Goal: Task Accomplishment & Management: Use online tool/utility

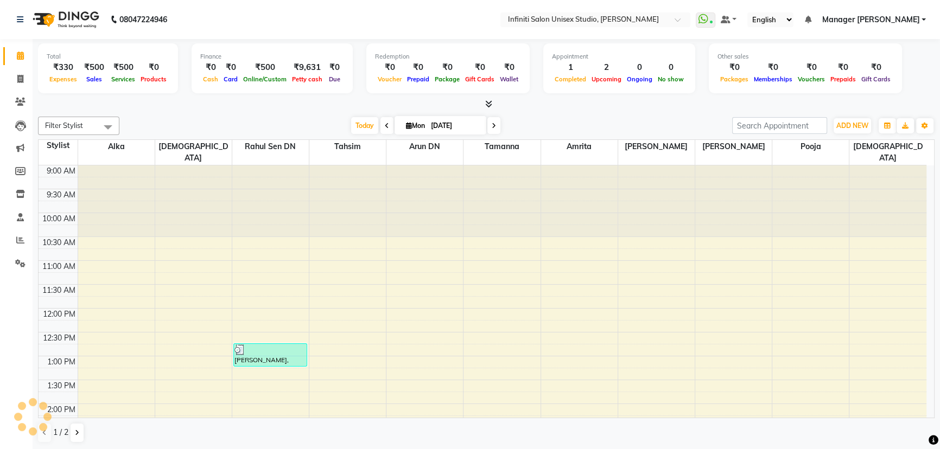
drag, startPoint x: 0, startPoint y: 0, endPoint x: 210, endPoint y: 105, distance: 234.6
click at [210, 105] on div at bounding box center [486, 104] width 896 height 11
click at [22, 73] on span at bounding box center [20, 79] width 19 height 12
select select "service"
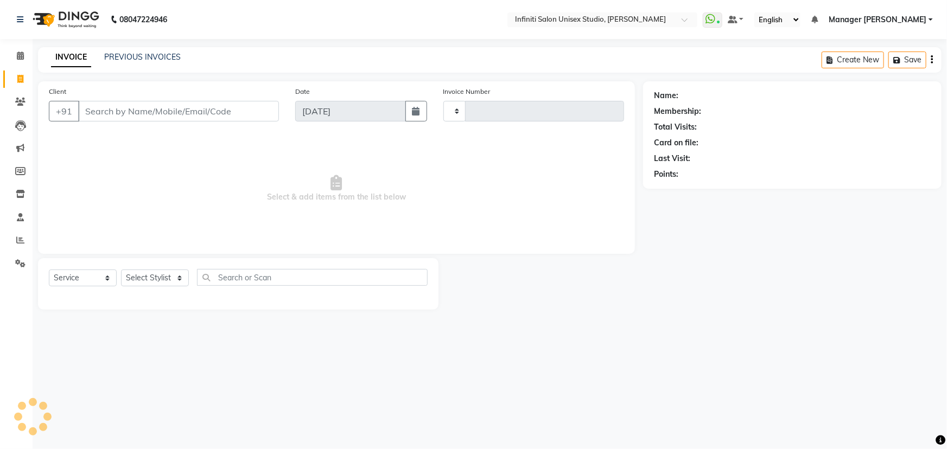
type input "1854"
select select "6511"
click at [157, 278] on select "Select Stylist Alka Amrita Arun DN Bharti [PERSON_NAME] Owner [PERSON_NAME] DN …" at bounding box center [155, 278] width 68 height 17
select select "49887"
click at [121, 270] on select "Select Stylist Alka Amrita Arun DN Bharti [PERSON_NAME] Owner [PERSON_NAME] DN …" at bounding box center [155, 278] width 68 height 17
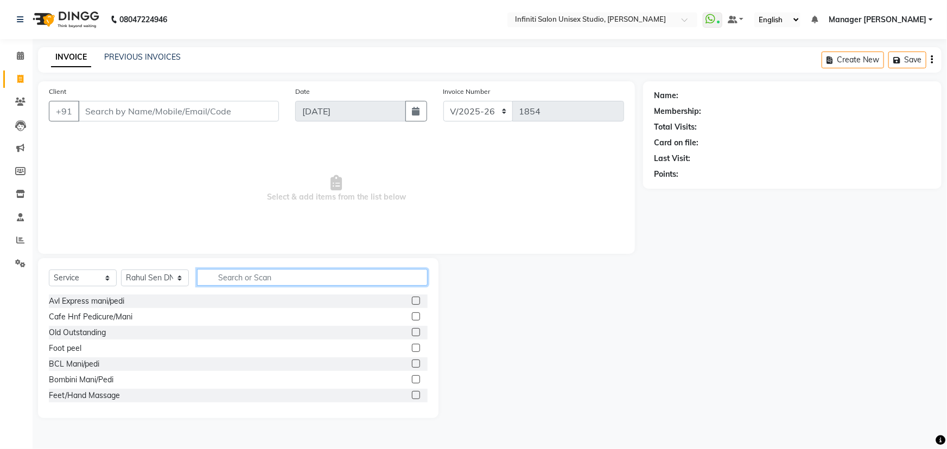
click at [263, 277] on input "text" at bounding box center [312, 277] width 231 height 17
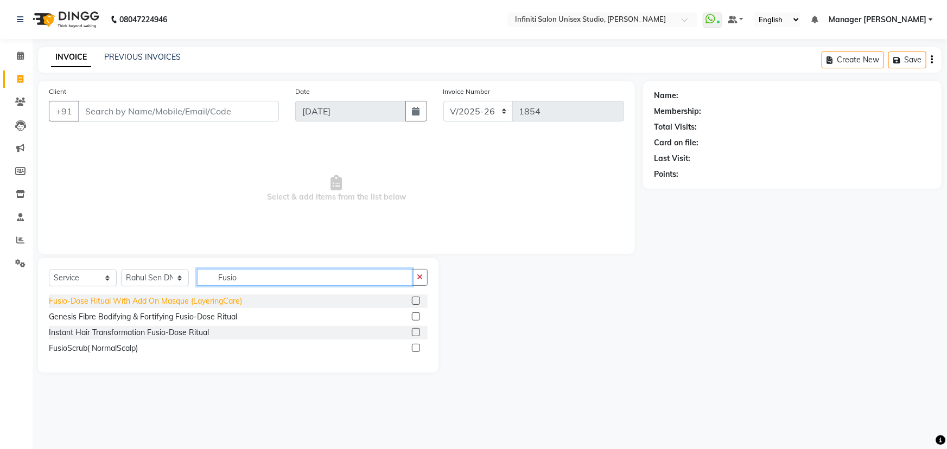
type input "Fusio"
click at [181, 303] on div "Fusio-Dose Ritual With Add On Masque (LayeringCare)" at bounding box center [145, 301] width 193 height 11
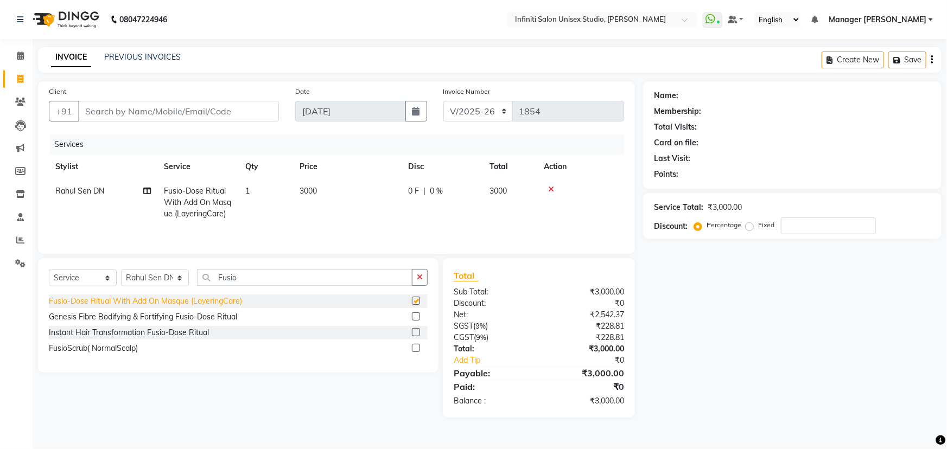
checkbox input "false"
click at [203, 124] on div "Client +91" at bounding box center [164, 108] width 246 height 44
click at [204, 114] on input "Client" at bounding box center [178, 111] width 201 height 21
type input "8"
type input "0"
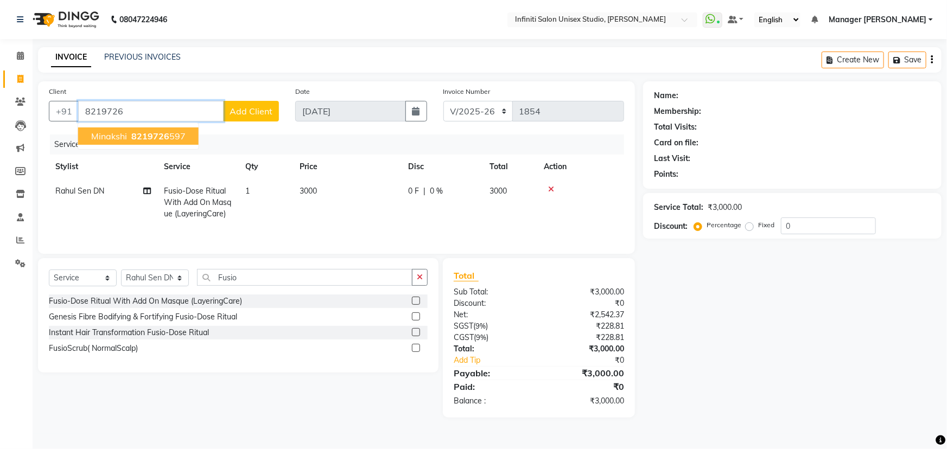
click at [158, 136] on span "8219726" at bounding box center [150, 136] width 38 height 11
type input "8219726597"
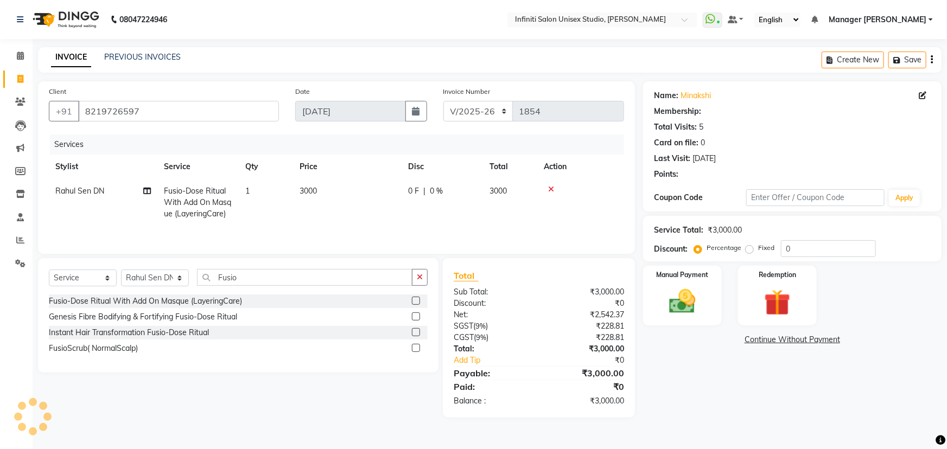
select select "1: Object"
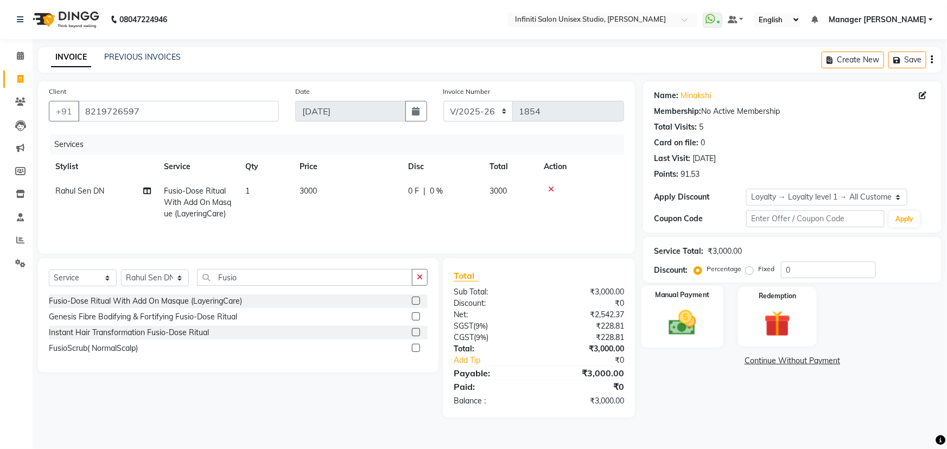
click at [690, 309] on img at bounding box center [682, 322] width 44 height 31
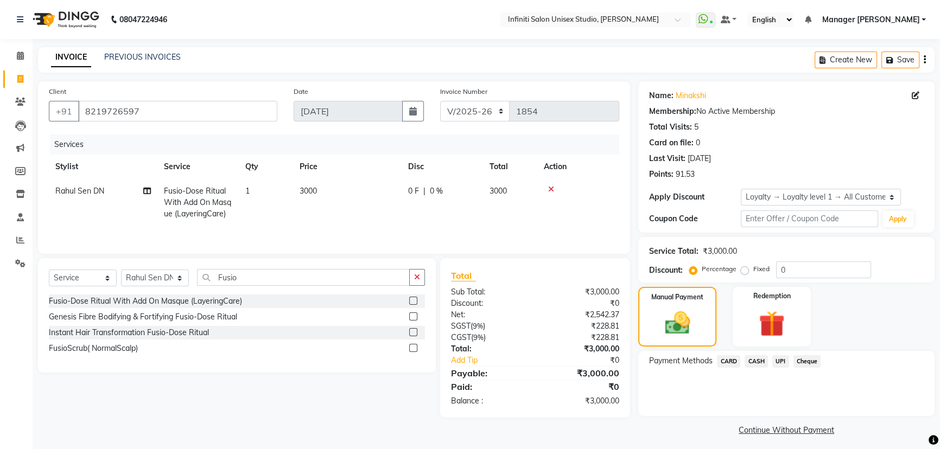
click at [780, 360] on span "UPI" at bounding box center [780, 361] width 17 height 12
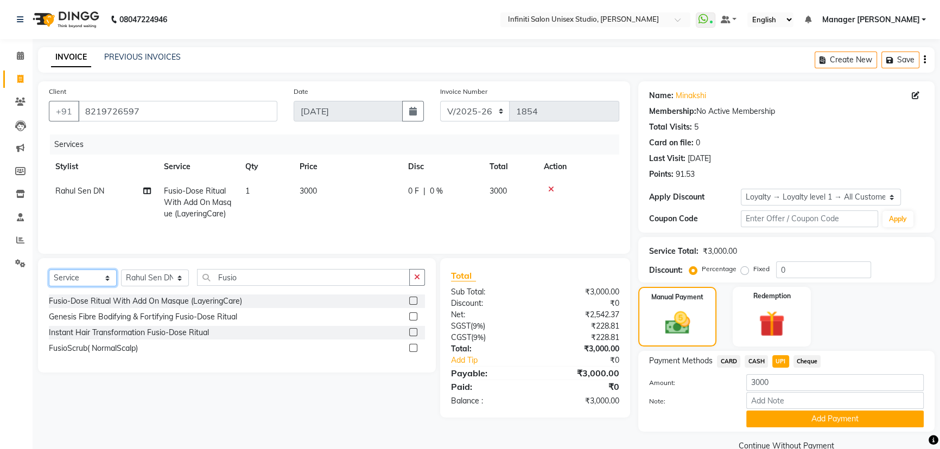
click at [98, 283] on select "Select Service Product Membership Package Voucher Prepaid Gift Card" at bounding box center [83, 278] width 68 height 17
click at [49, 270] on select "Select Service Product Membership Package Voucher Prepaid Gift Card" at bounding box center [83, 278] width 68 height 17
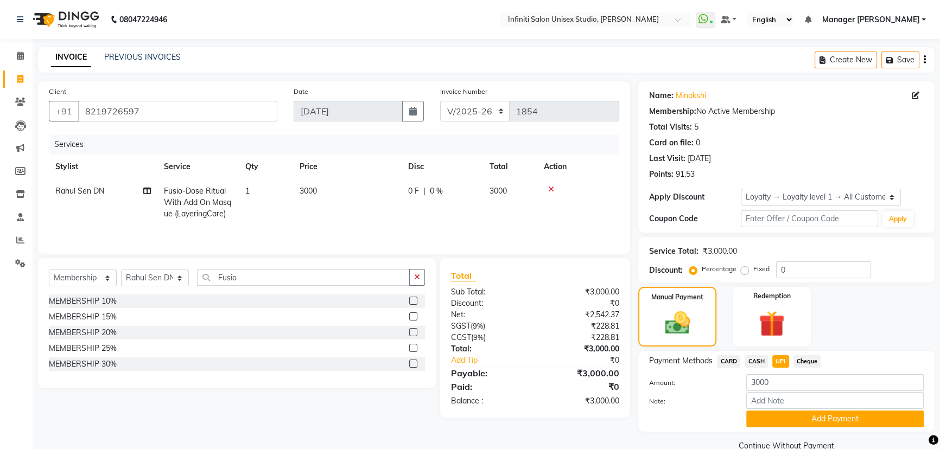
click at [82, 269] on div "Select Service Product Membership Package Voucher Prepaid Gift Card Select Styl…" at bounding box center [237, 281] width 376 height 25
click at [83, 283] on select "Select Service Product Membership Package Voucher Prepaid Gift Card" at bounding box center [83, 278] width 68 height 17
select select "product"
click at [49, 270] on select "Select Service Product Membership Package Voucher Prepaid Gift Card" at bounding box center [83, 278] width 68 height 17
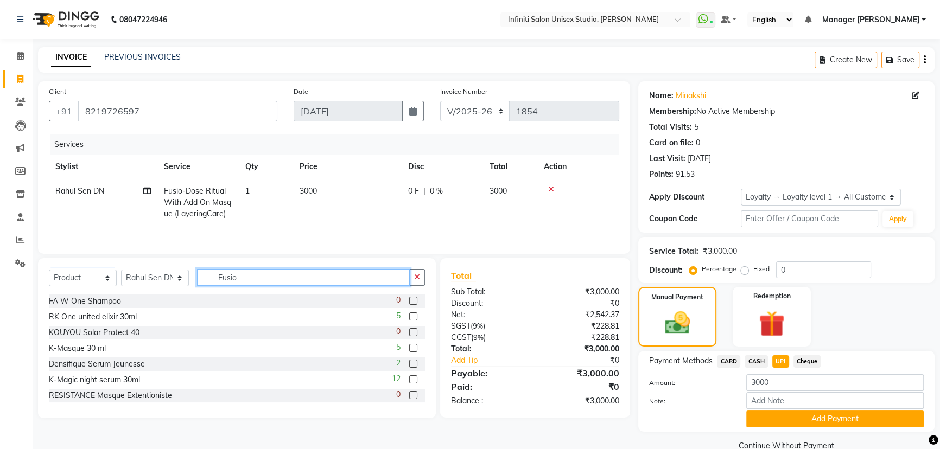
drag, startPoint x: 217, startPoint y: 272, endPoint x: 172, endPoint y: 273, distance: 45.0
click at [172, 273] on div "Select Service Product Membership Package Voucher Prepaid Gift Card Select Styl…" at bounding box center [237, 281] width 376 height 25
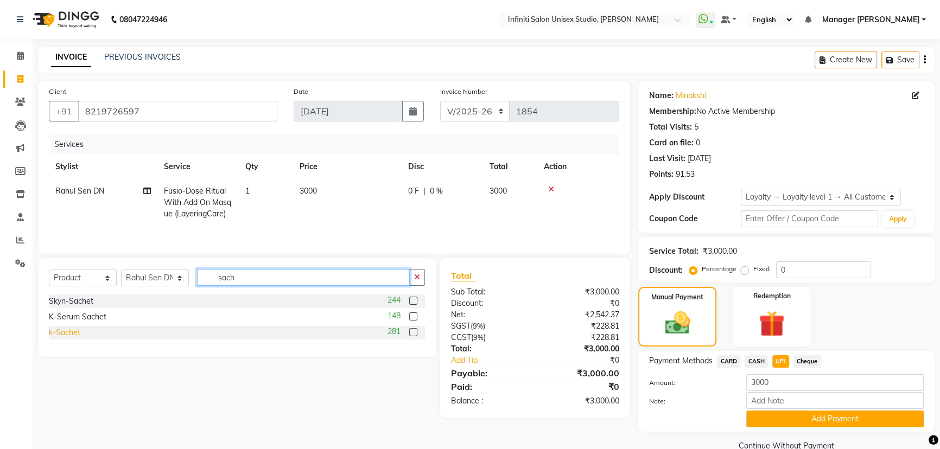
type input "sach"
click at [60, 330] on div "k-Sachet" at bounding box center [64, 332] width 31 height 11
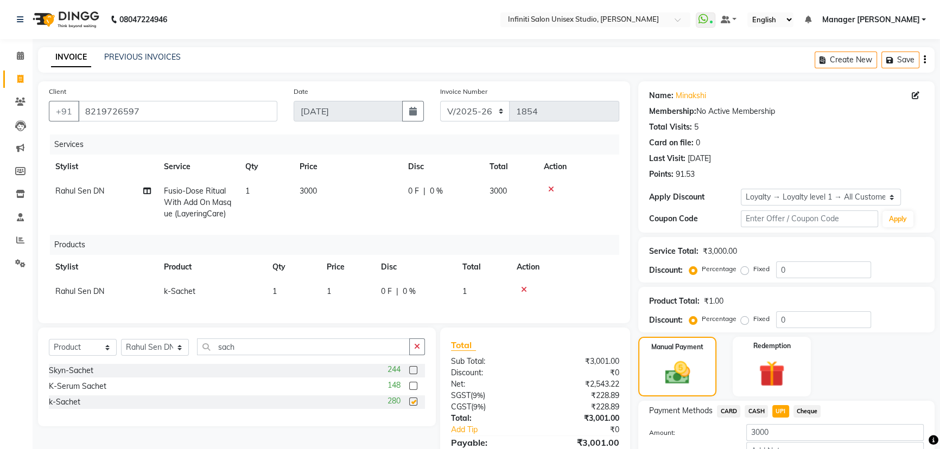
checkbox input "false"
click at [284, 285] on td "1" at bounding box center [293, 291] width 54 height 24
select select "49887"
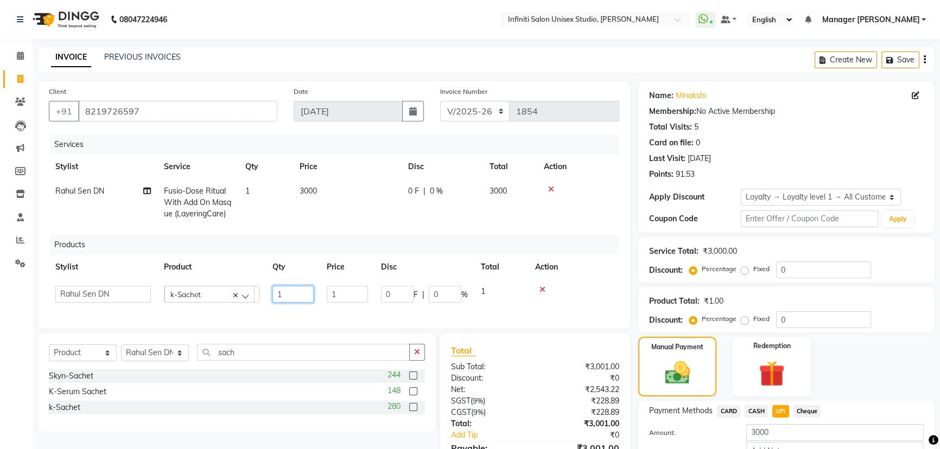
drag, startPoint x: 284, startPoint y: 285, endPoint x: 250, endPoint y: 297, distance: 36.2
click at [250, 298] on tr "Alka Amrita Arun DN Bharti [PERSON_NAME] Owner [PERSON_NAME] DN Ritu [PERSON_NA…" at bounding box center [334, 294] width 570 height 30
type input "2"
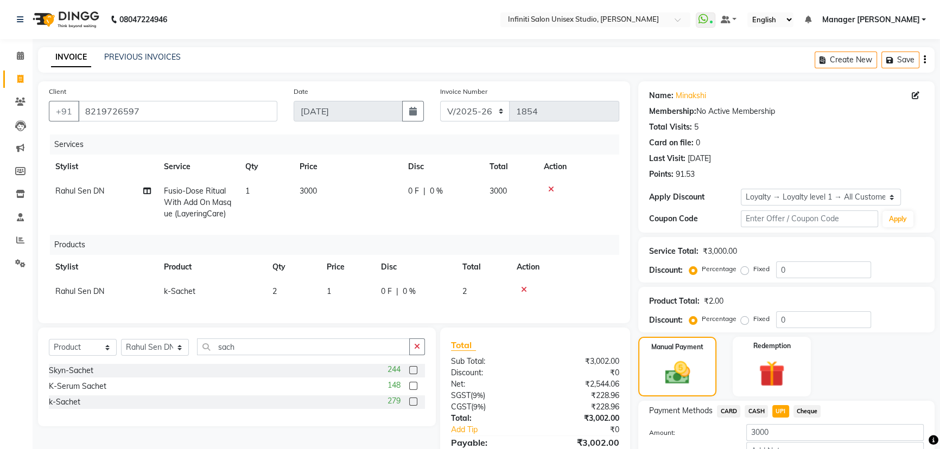
click at [333, 293] on td "1" at bounding box center [347, 291] width 54 height 24
select select "49887"
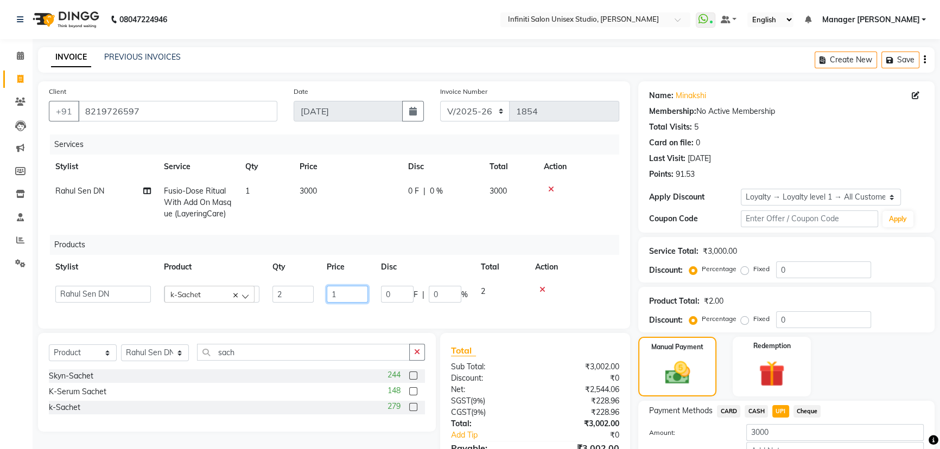
click at [194, 282] on tr "Alka Amrita Arun DN Bharti [PERSON_NAME] Owner [PERSON_NAME] DN Ritu [PERSON_NA…" at bounding box center [334, 294] width 570 height 30
type input "0"
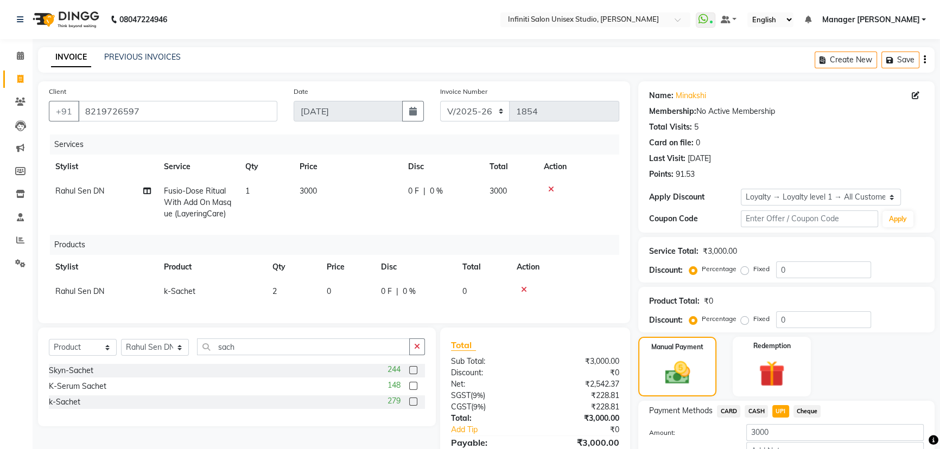
click at [300, 337] on div "Client [PHONE_NUMBER] Date [DATE] Invoice Number CI/2025-26 V/[PHONE_NUMBER] Se…" at bounding box center [334, 292] width 608 height 423
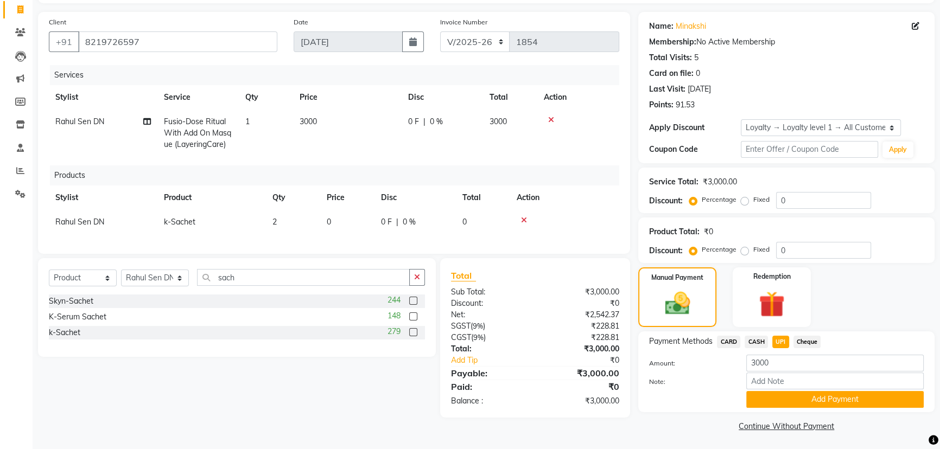
scroll to position [71, 0]
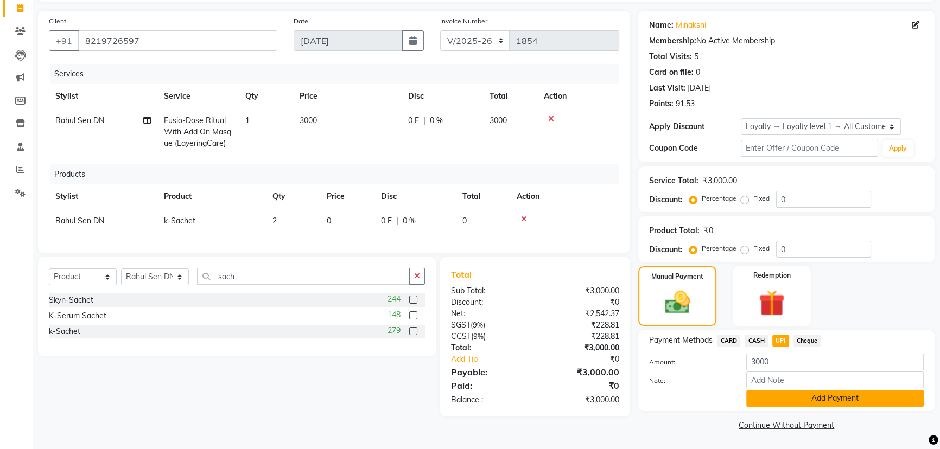
click at [785, 393] on button "Add Payment" at bounding box center [834, 398] width 177 height 17
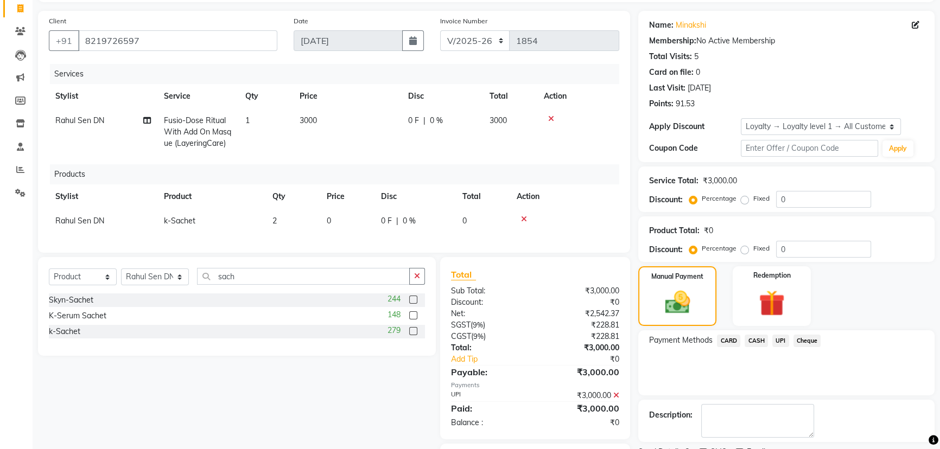
scroll to position [138, 0]
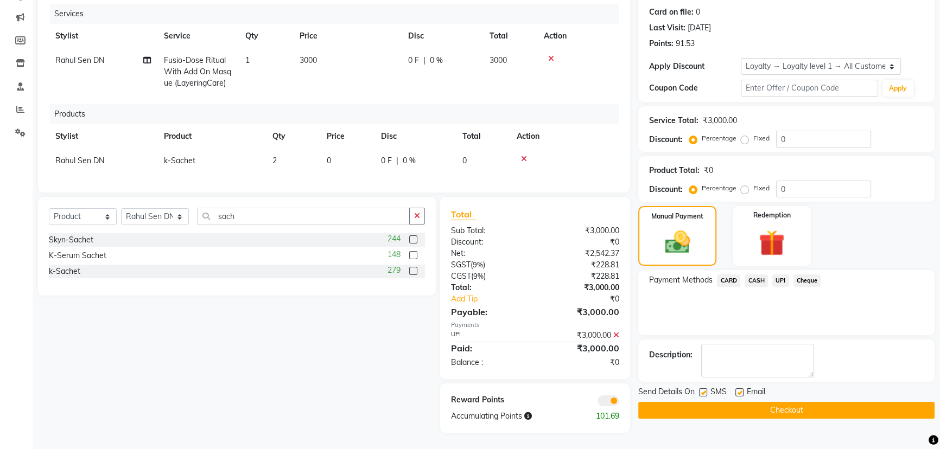
click at [706, 402] on button "Checkout" at bounding box center [786, 410] width 296 height 17
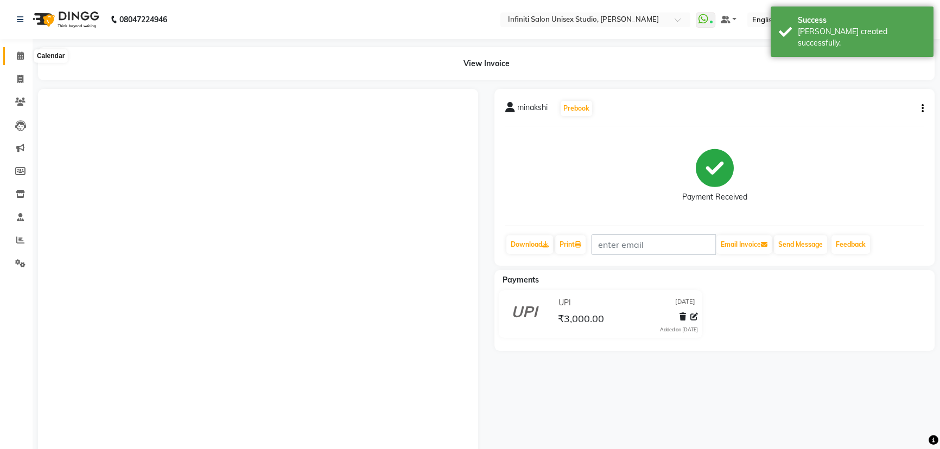
click at [17, 54] on icon at bounding box center [20, 56] width 7 height 8
